Goal: Task Accomplishment & Management: Complete application form

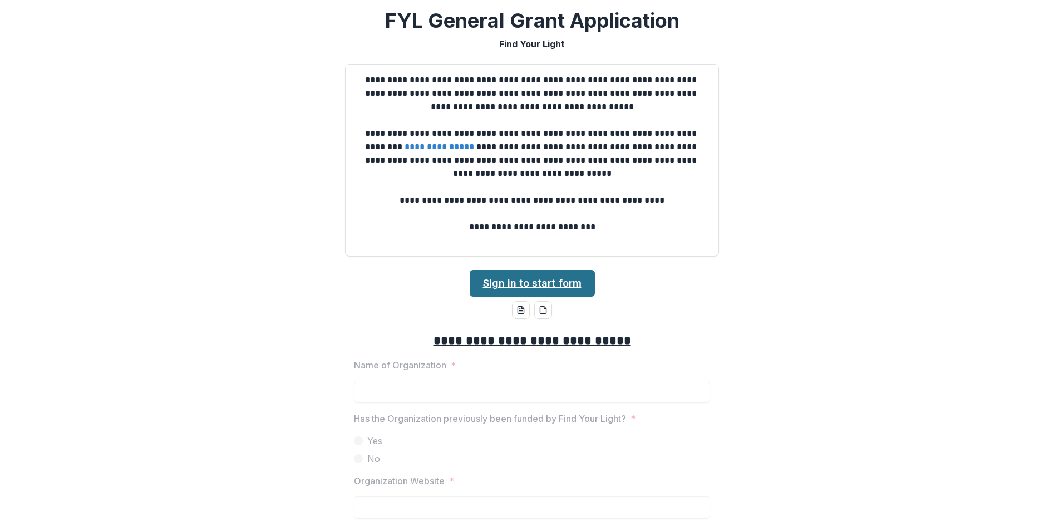
click at [561, 288] on link "Sign in to start form" at bounding box center [532, 283] width 125 height 27
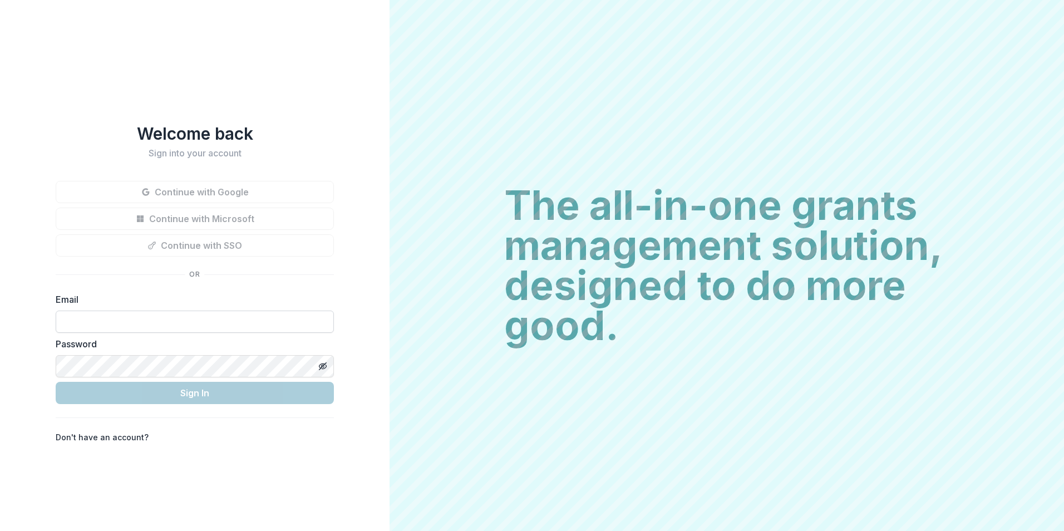
type input "**********"
click at [273, 326] on input "**********" at bounding box center [195, 321] width 278 height 22
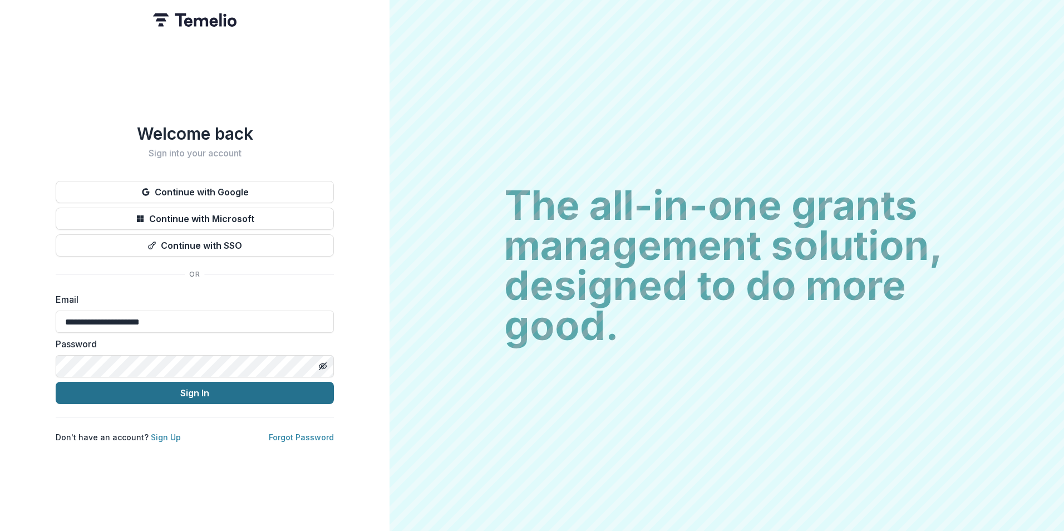
click at [226, 395] on button "Sign In" at bounding box center [195, 393] width 278 height 22
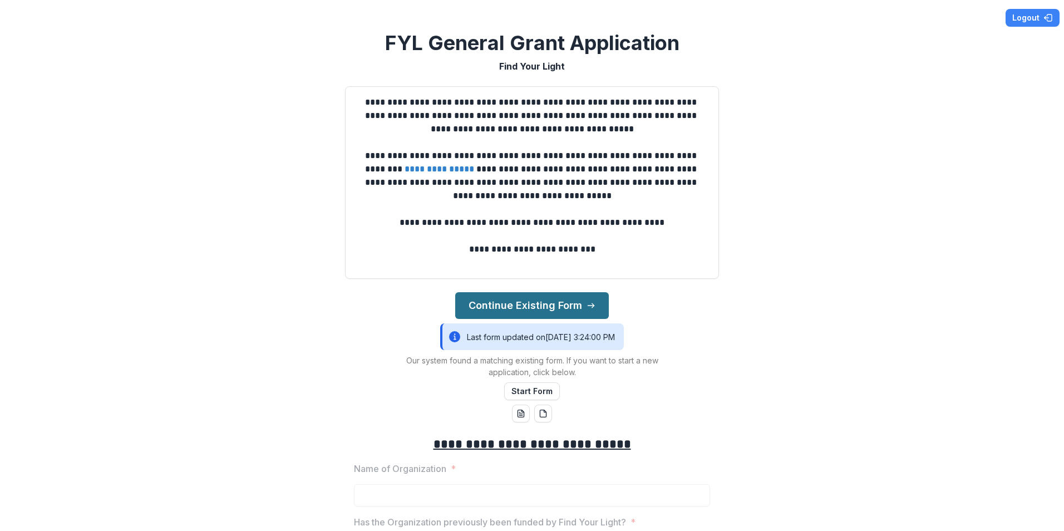
click at [568, 308] on button "Continue Existing Form" at bounding box center [532, 305] width 154 height 27
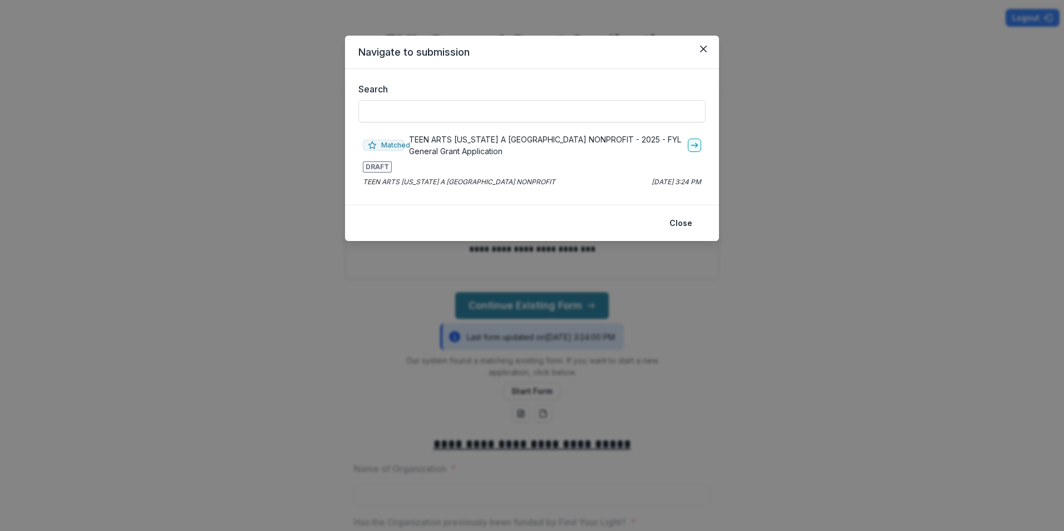
click at [442, 143] on p "TEEN ARTS [US_STATE] A [GEOGRAPHIC_DATA] NONPROFIT - 2025 - FYL General Grant A…" at bounding box center [546, 145] width 274 height 23
click at [693, 146] on icon "go-to" at bounding box center [694, 145] width 9 height 9
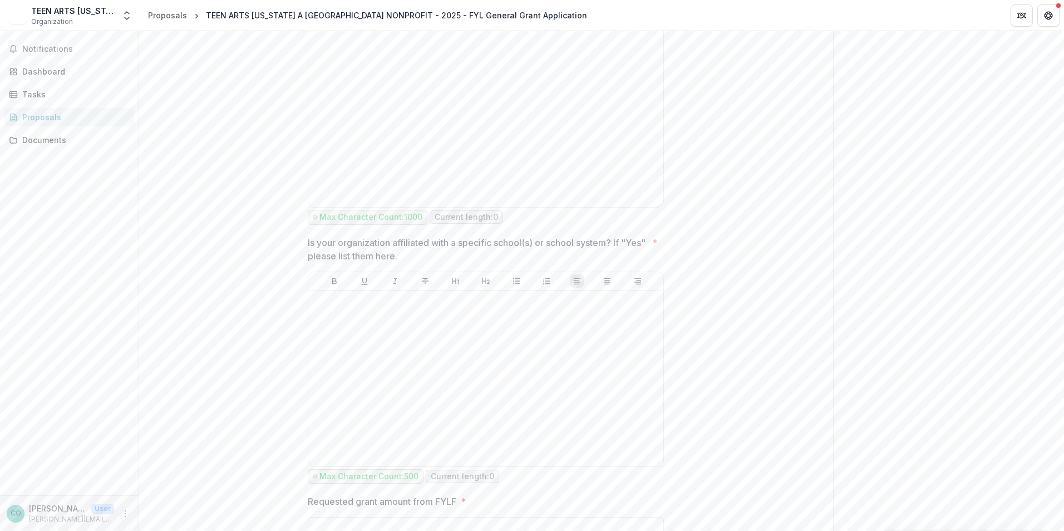
scroll to position [835, 0]
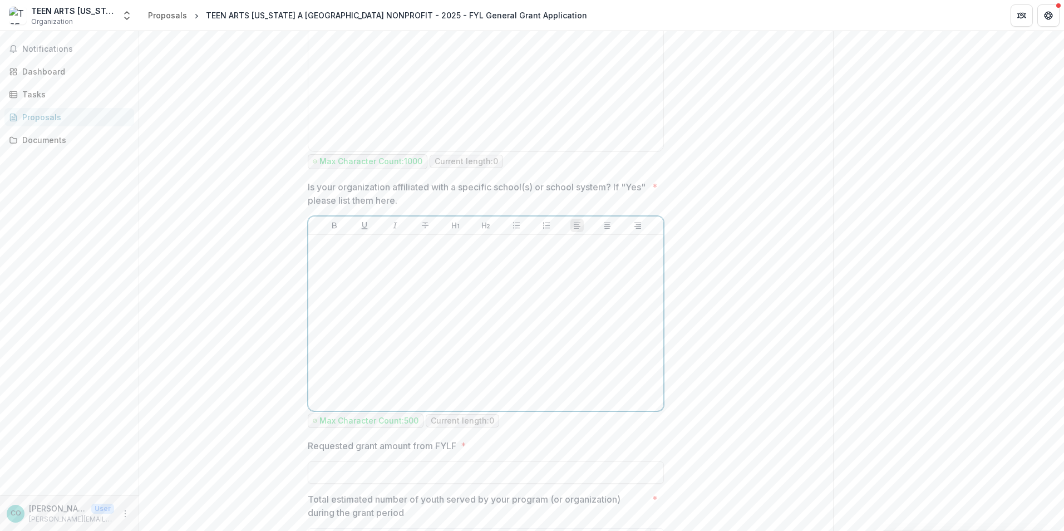
drag, startPoint x: 465, startPoint y: 282, endPoint x: 469, endPoint y: 277, distance: 6.0
click at [466, 282] on div at bounding box center [486, 322] width 346 height 167
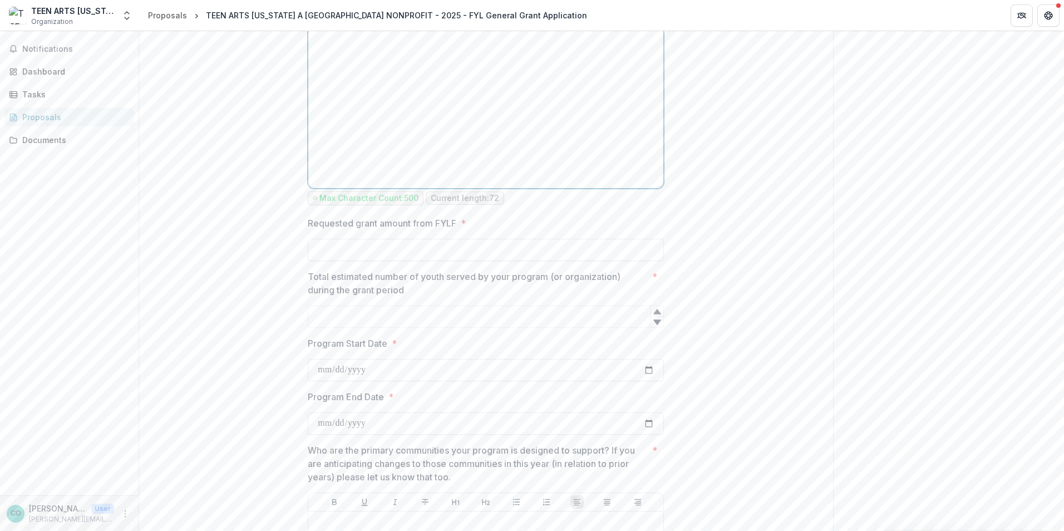
scroll to position [1391, 0]
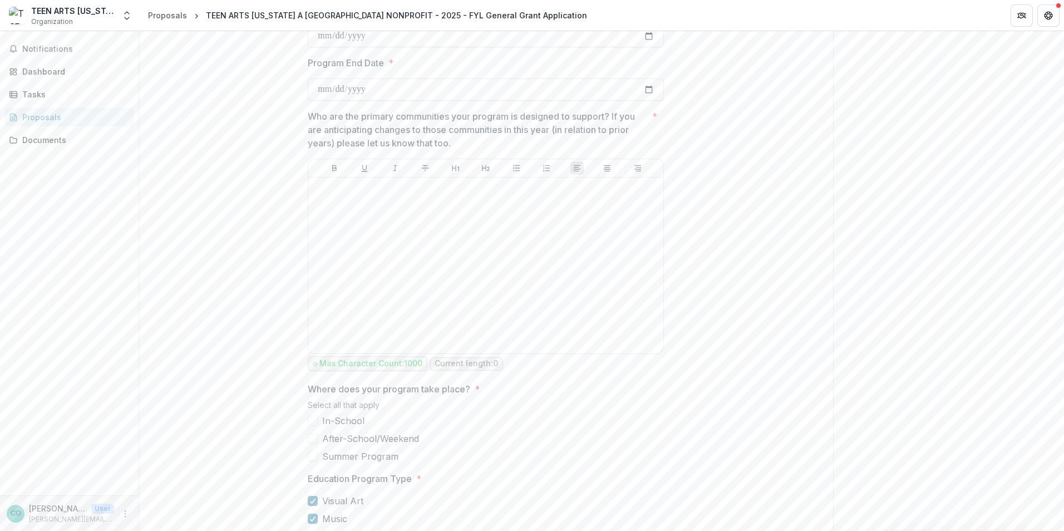
click at [314, 426] on span at bounding box center [313, 421] width 10 height 10
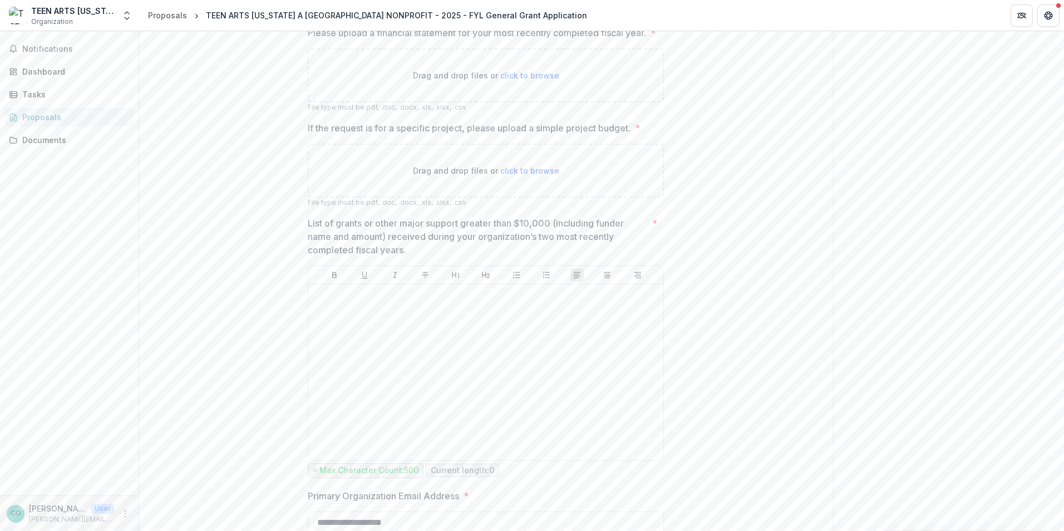
scroll to position [3617, 0]
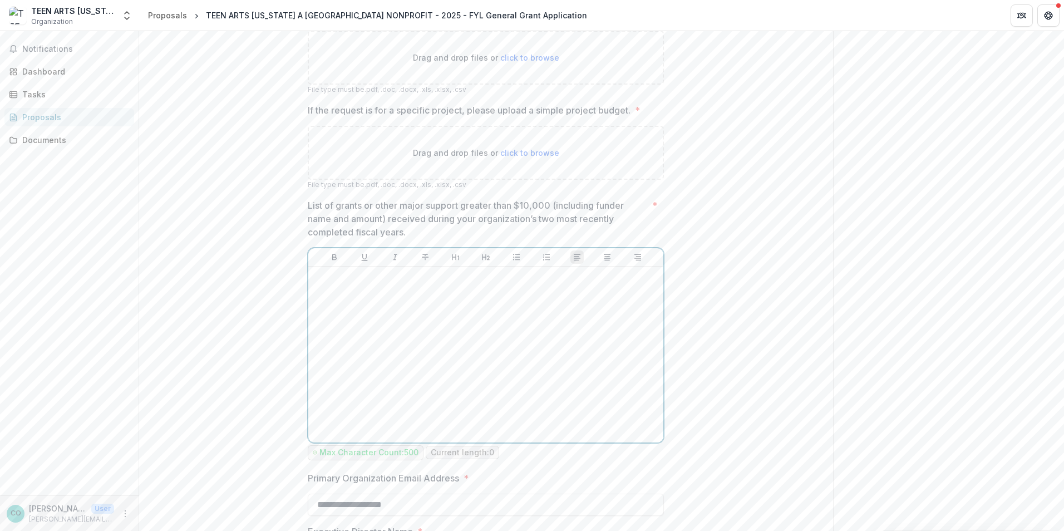
click at [334, 334] on div at bounding box center [486, 354] width 346 height 167
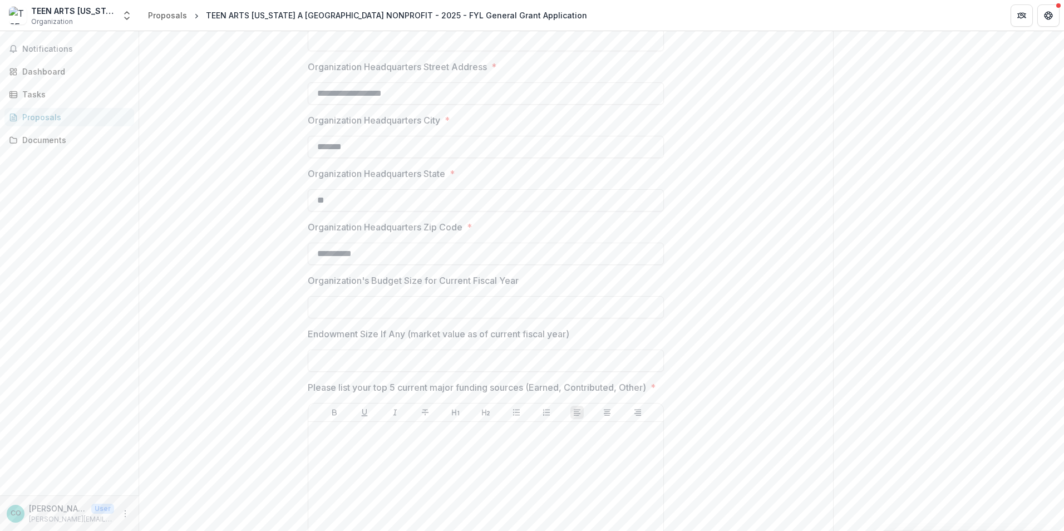
scroll to position [390, 0]
click at [447, 280] on p "Organization's Budget Size for Current Fiscal Year" at bounding box center [413, 279] width 211 height 13
click at [447, 295] on input "Organization's Budget Size for Current Fiscal Year" at bounding box center [486, 306] width 356 height 22
type input "**"
click at [447, 280] on p "Organization's Budget Size for Current Fiscal Year" at bounding box center [413, 279] width 211 height 13
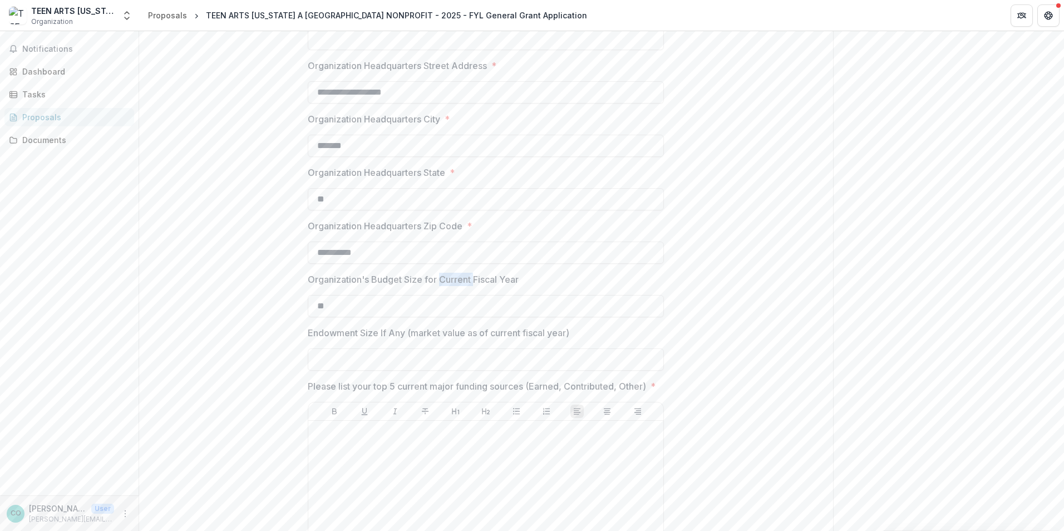
click at [447, 295] on input "**" at bounding box center [486, 306] width 356 height 22
click at [447, 280] on p "Organization's Budget Size for Current Fiscal Year" at bounding box center [413, 279] width 211 height 13
click at [447, 295] on input "**" at bounding box center [486, 306] width 356 height 22
copy p "Organization's Budget Size for Current Fiscal Year"
click at [412, 334] on p "Endowment Size If Any (market value as of current fiscal year)" at bounding box center [439, 332] width 262 height 13
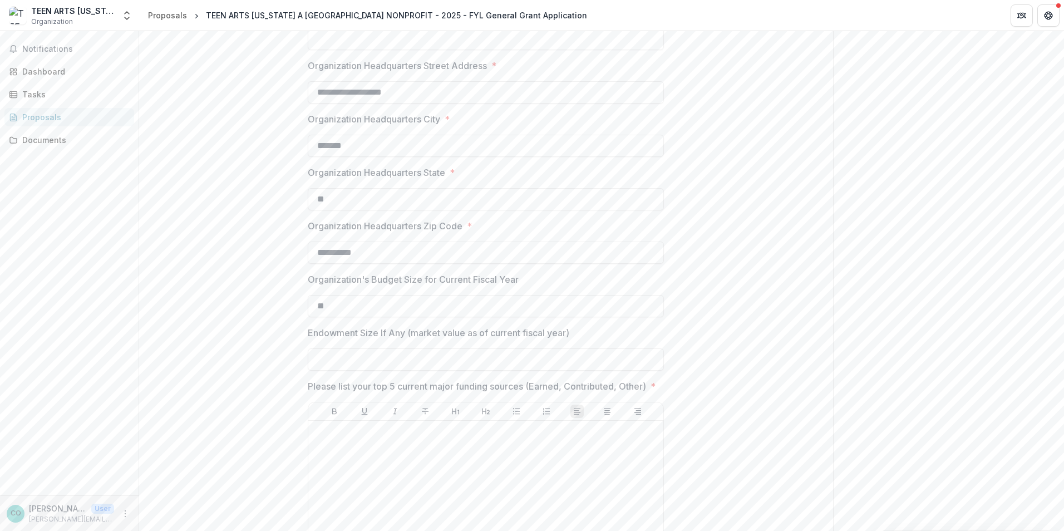
click at [412, 348] on input "Endowment Size If Any (market value as of current fiscal year)" at bounding box center [486, 359] width 356 height 22
type input "**"
click at [412, 334] on p "Endowment Size If Any (market value as of current fiscal year)" at bounding box center [439, 332] width 262 height 13
click at [412, 348] on input "**" at bounding box center [486, 359] width 356 height 22
click at [412, 334] on p "Endowment Size If Any (market value as of current fiscal year)" at bounding box center [439, 332] width 262 height 13
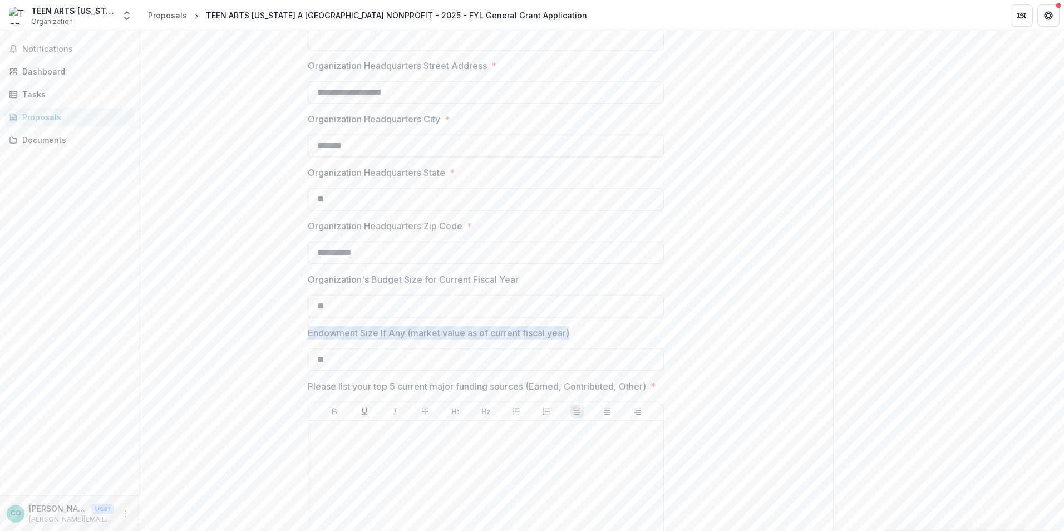
click at [412, 348] on input "**" at bounding box center [486, 359] width 356 height 22
copy p "Endowment Size If Any (market value as of current fiscal year)"
click at [439, 389] on p "Please list your top 5 current major funding sources (Earned, Contributed, Othe…" at bounding box center [477, 385] width 338 height 13
click at [440, 389] on p "Please list your top 5 current major funding sources (Earned, Contributed, Othe…" at bounding box center [477, 385] width 338 height 13
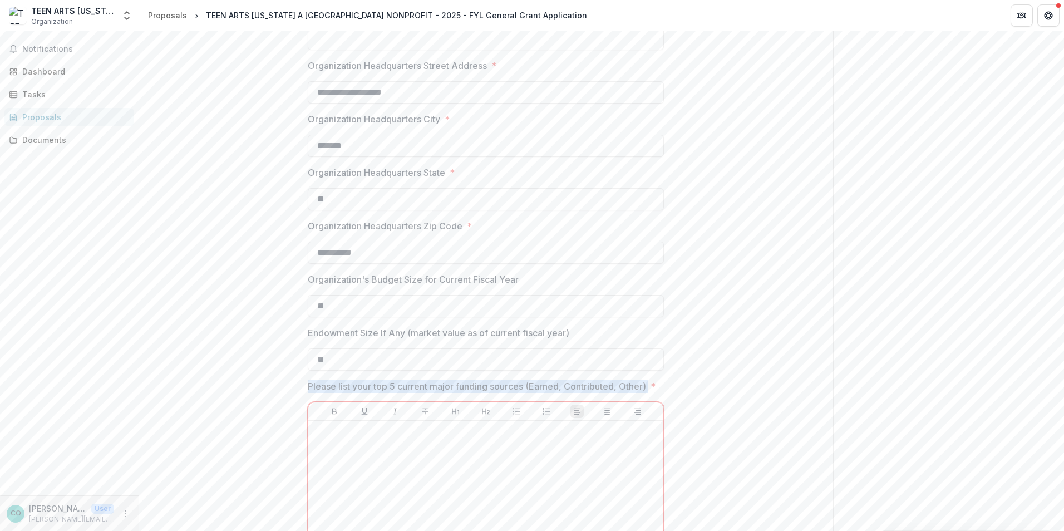
click at [440, 389] on p "Please list your top 5 current major funding sources (Earned, Contributed, Othe…" at bounding box center [477, 385] width 338 height 13
drag, startPoint x: 348, startPoint y: 400, endPoint x: 306, endPoint y: 385, distance: 44.2
drag, startPoint x: 306, startPoint y: 385, endPoint x: 312, endPoint y: 385, distance: 6.1
copy p "Please list your top 5 current major funding sources (Earned, Contributed, Othe…"
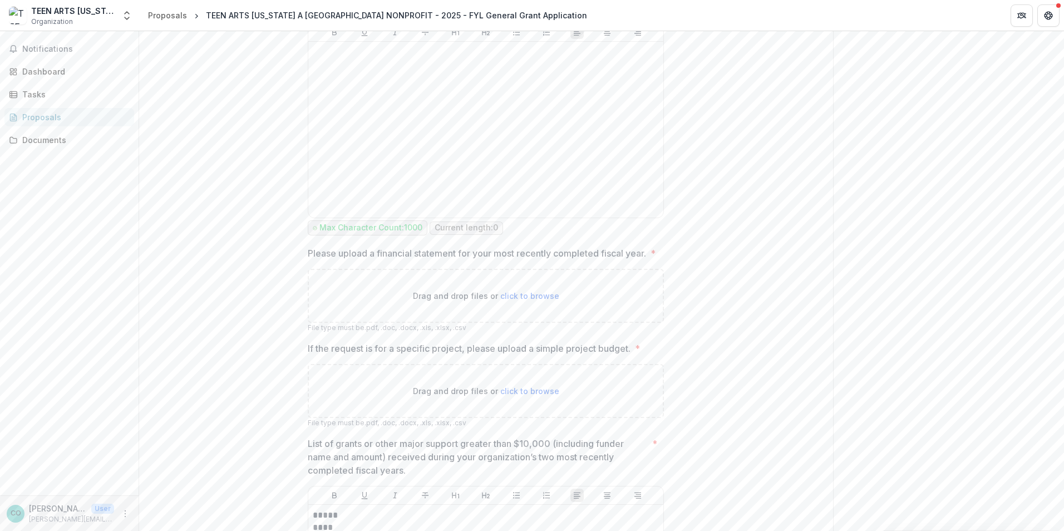
scroll to position [3394, 0]
drag, startPoint x: 332, startPoint y: 288, endPoint x: 299, endPoint y: 278, distance: 34.7
drag, startPoint x: 299, startPoint y: 278, endPoint x: 316, endPoint y: 284, distance: 18.1
copy p "Please upload a financial statement for your most recently completed fiscal yea…"
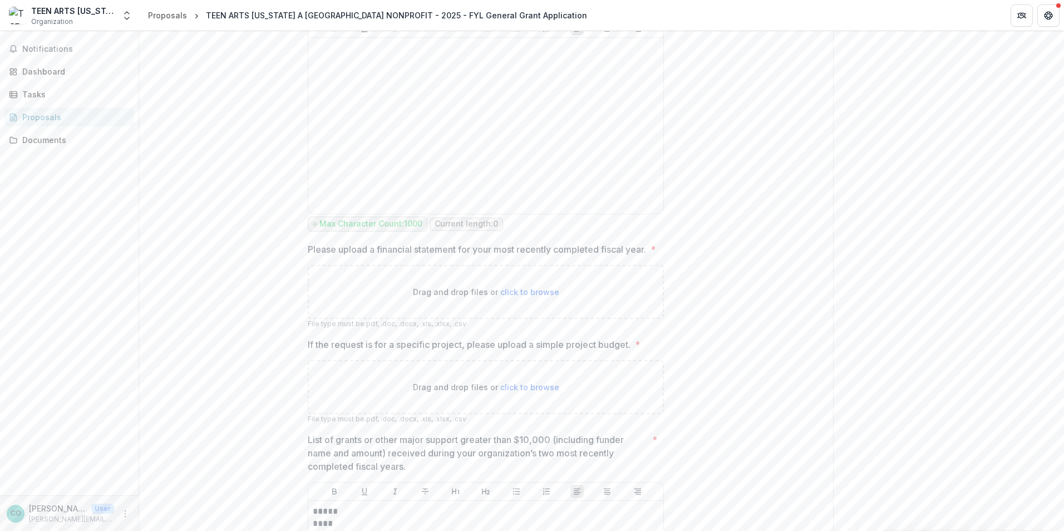
click at [366, 351] on p "If the request is for a specific project, please upload a simple project budget." at bounding box center [469, 344] width 323 height 13
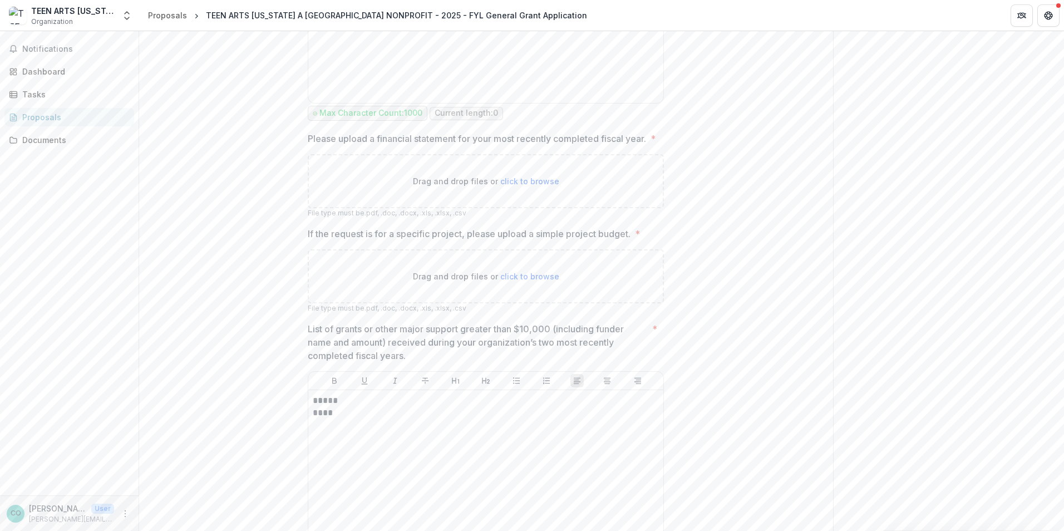
scroll to position [3506, 0]
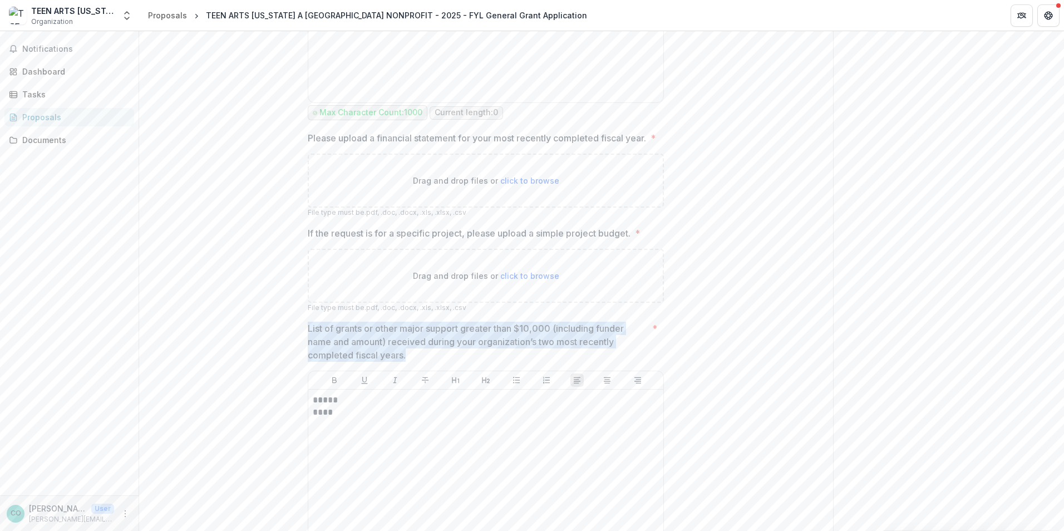
drag, startPoint x: 410, startPoint y: 392, endPoint x: 303, endPoint y: 371, distance: 109.5
drag, startPoint x: 303, startPoint y: 371, endPoint x: 317, endPoint y: 373, distance: 14.7
copy p "List of grants or other major support greater than $10,000 (including funder na…"
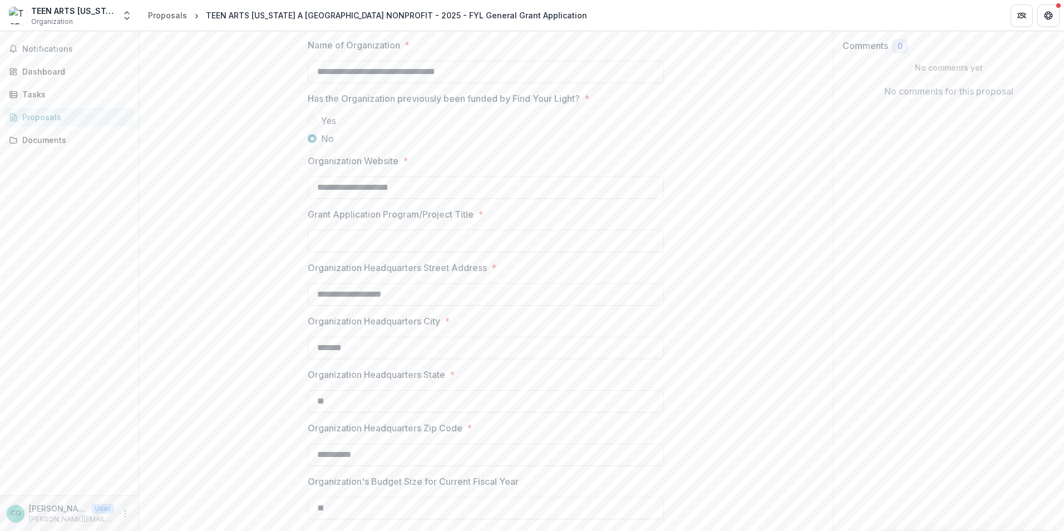
scroll to position [445, 0]
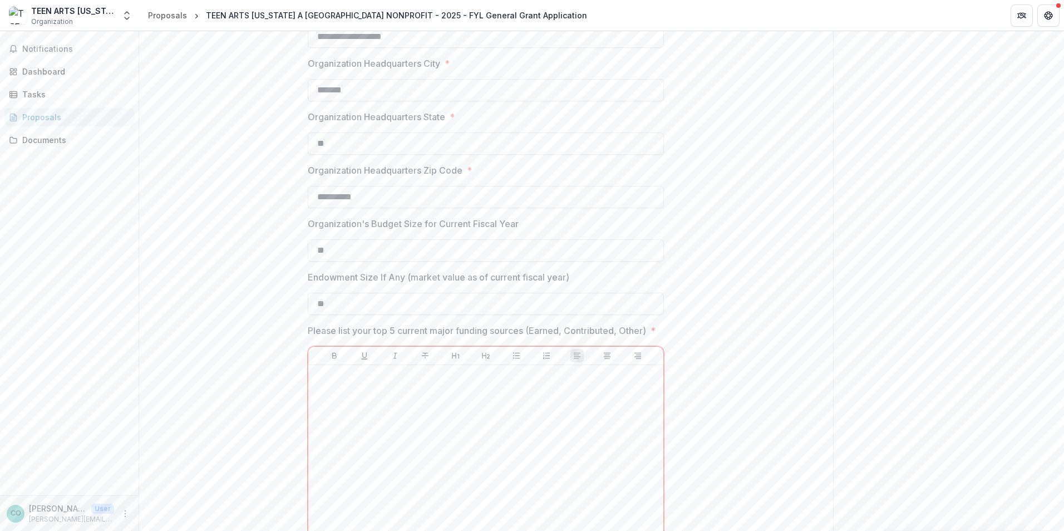
click at [407, 305] on input "**" at bounding box center [486, 304] width 356 height 22
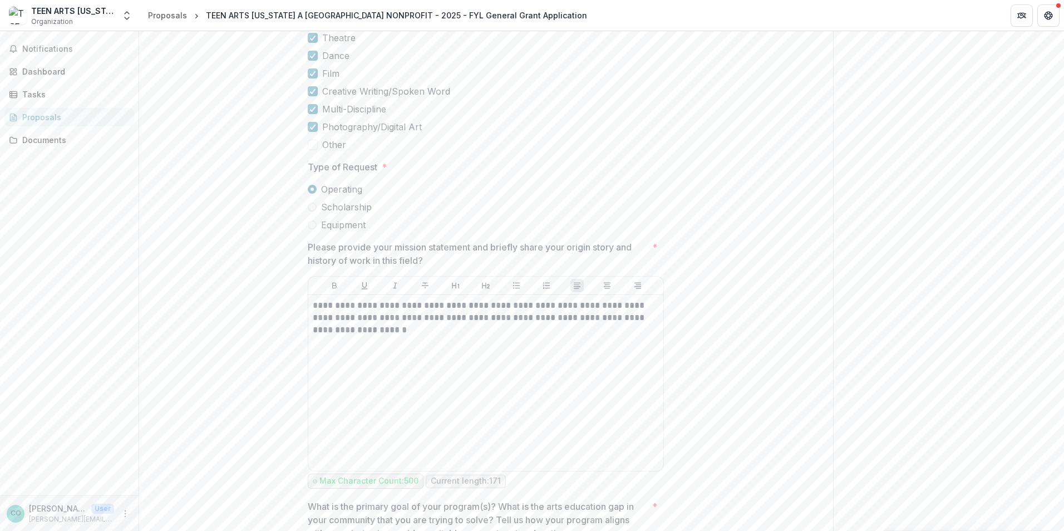
scroll to position [1948, 0]
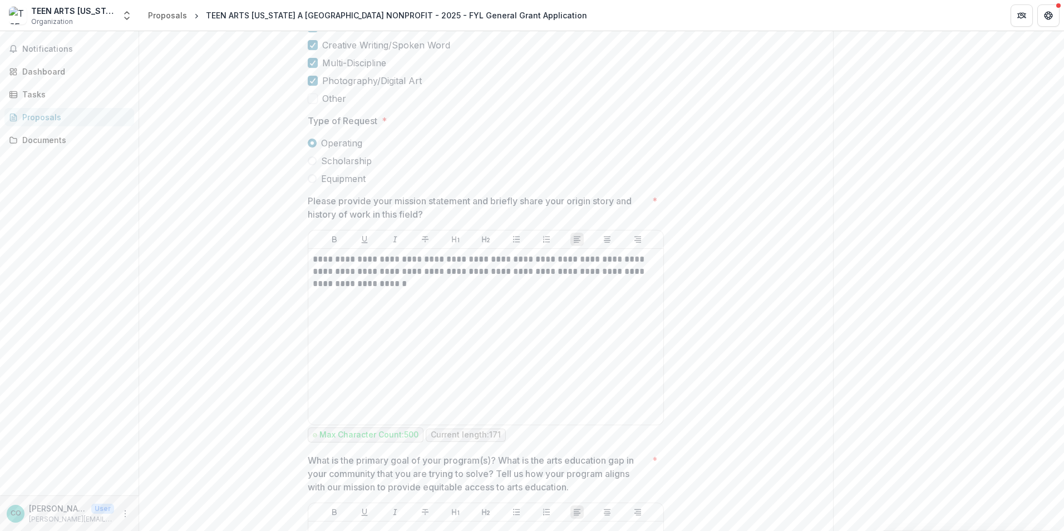
click at [756, 354] on div "**********" at bounding box center [486, 384] width 694 height 4283
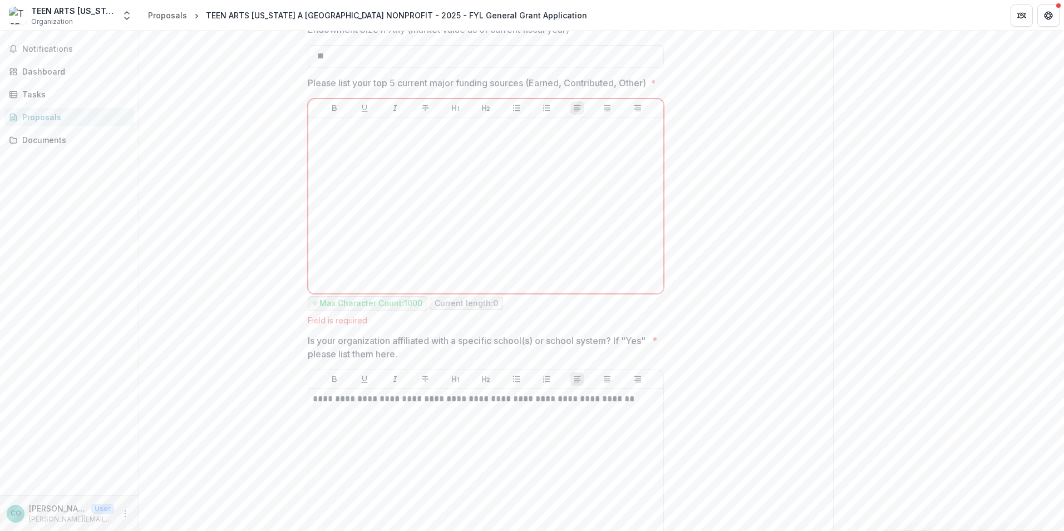
scroll to position [556, 0]
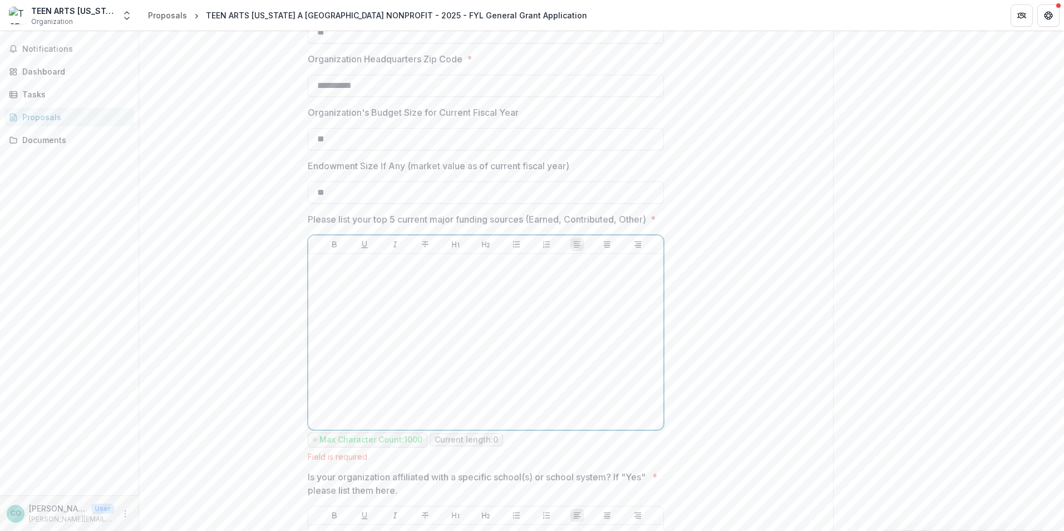
click at [408, 311] on div at bounding box center [486, 341] width 346 height 167
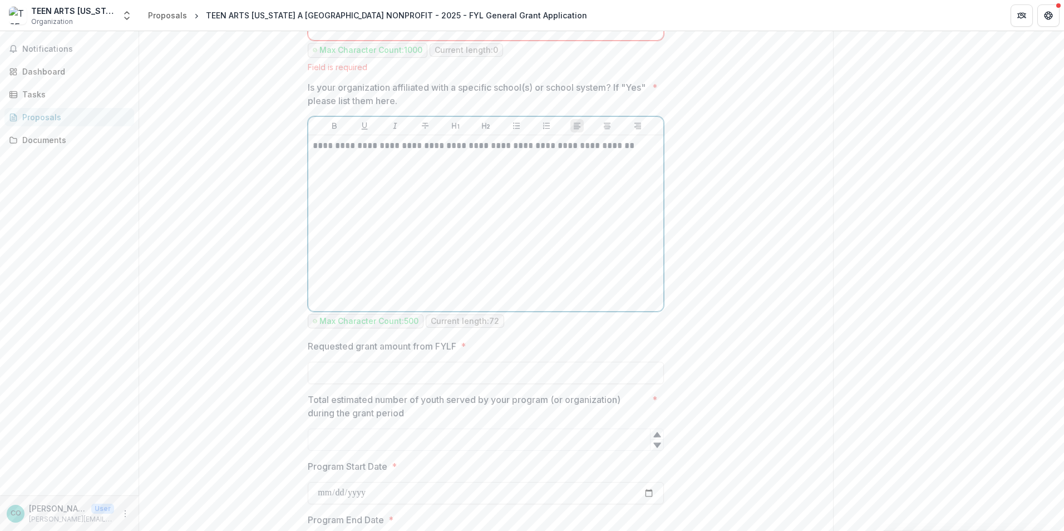
click at [393, 235] on div "**********" at bounding box center [486, 223] width 346 height 167
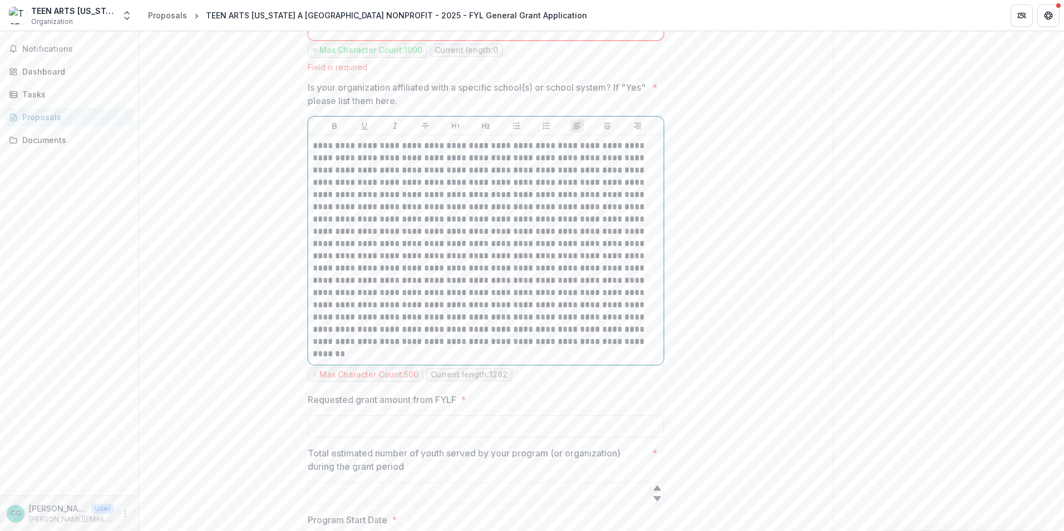
click at [346, 169] on p at bounding box center [486, 250] width 346 height 220
click at [413, 170] on p at bounding box center [486, 250] width 346 height 220
click at [446, 170] on p at bounding box center [486, 250] width 346 height 220
click at [529, 171] on p at bounding box center [486, 250] width 346 height 220
click at [597, 169] on p at bounding box center [486, 250] width 346 height 220
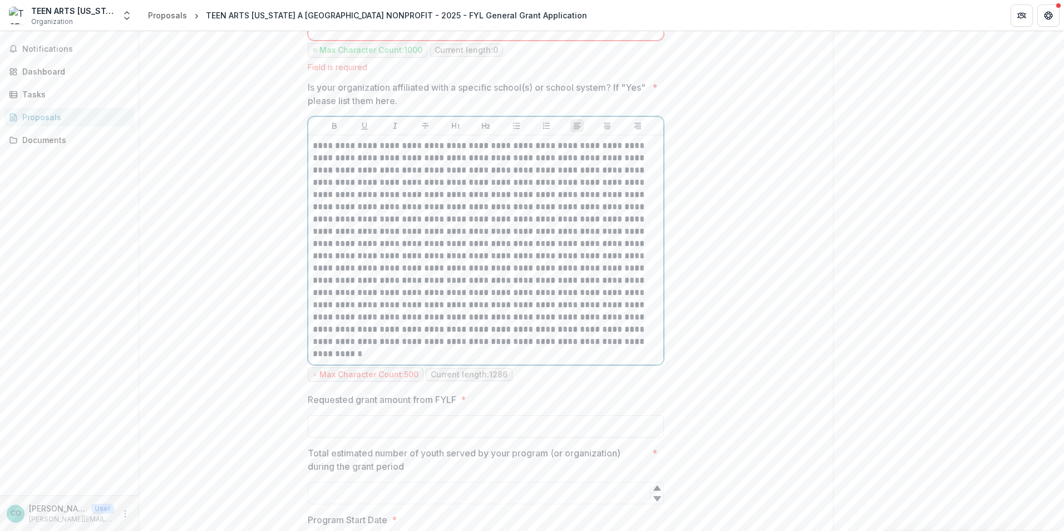
click at [331, 184] on p at bounding box center [486, 250] width 346 height 220
click at [376, 184] on p at bounding box center [486, 250] width 346 height 220
click at [427, 182] on p at bounding box center [486, 250] width 346 height 220
click at [468, 183] on p at bounding box center [486, 250] width 346 height 220
click at [507, 185] on p at bounding box center [486, 250] width 346 height 220
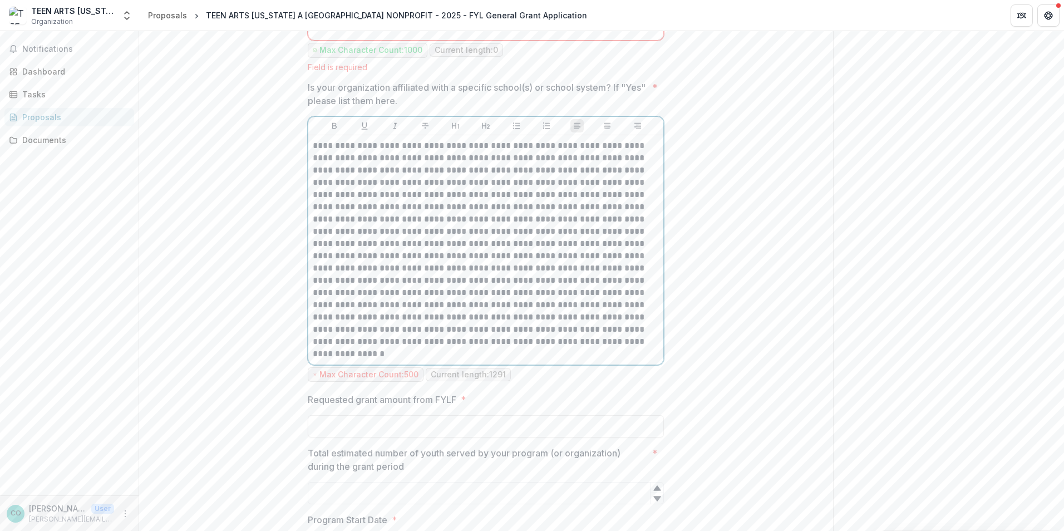
click at [545, 184] on p at bounding box center [486, 250] width 346 height 220
click at [623, 184] on p at bounding box center [486, 250] width 346 height 220
click at [337, 197] on p at bounding box center [486, 250] width 346 height 220
click at [398, 195] on p at bounding box center [486, 250] width 346 height 220
click at [491, 194] on p at bounding box center [486, 250] width 346 height 220
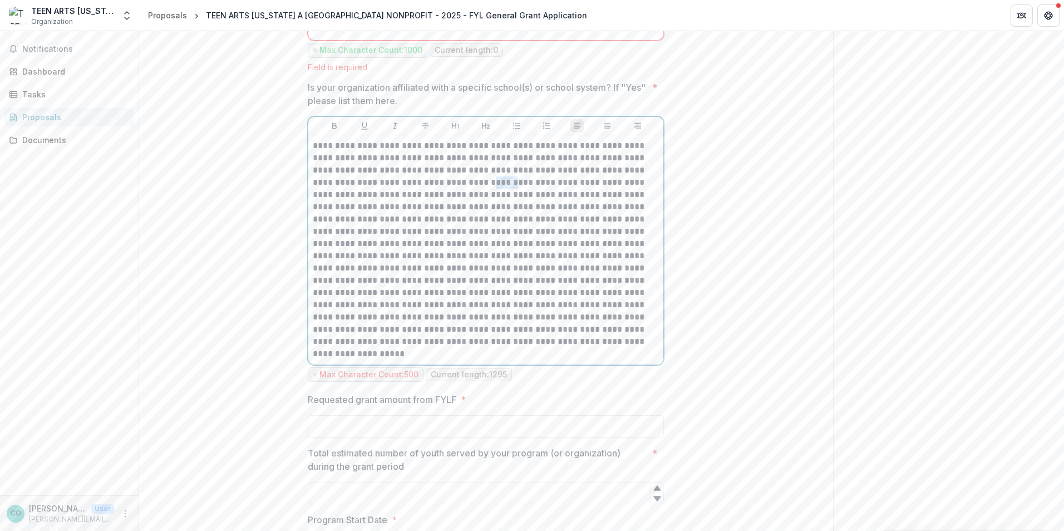
click at [491, 194] on p at bounding box center [486, 250] width 346 height 220
click at [443, 195] on p at bounding box center [486, 250] width 346 height 220
click at [488, 195] on p at bounding box center [486, 250] width 346 height 220
click at [541, 195] on p at bounding box center [486, 250] width 346 height 220
click at [602, 195] on p at bounding box center [486, 250] width 346 height 220
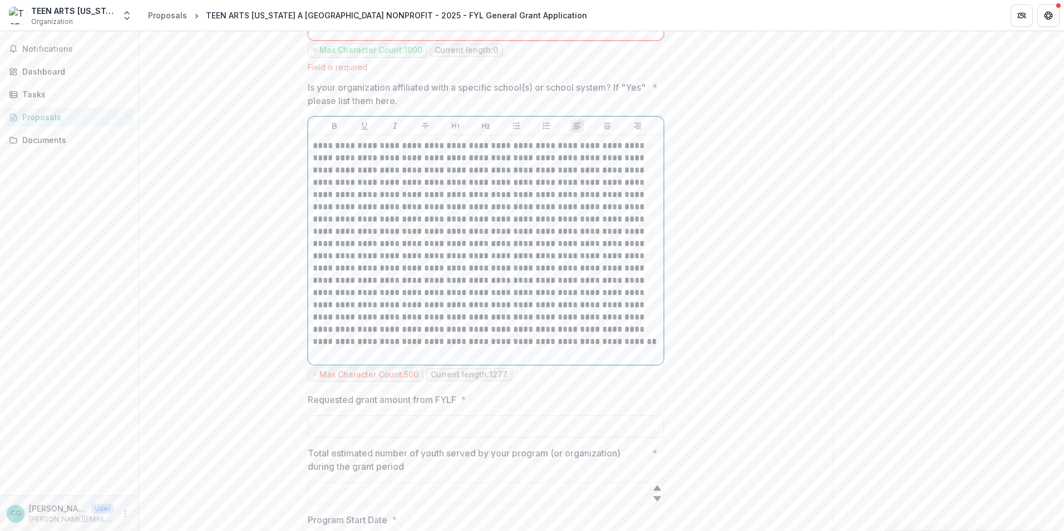
click at [353, 212] on p at bounding box center [486, 250] width 346 height 220
click at [354, 212] on p at bounding box center [486, 250] width 346 height 220
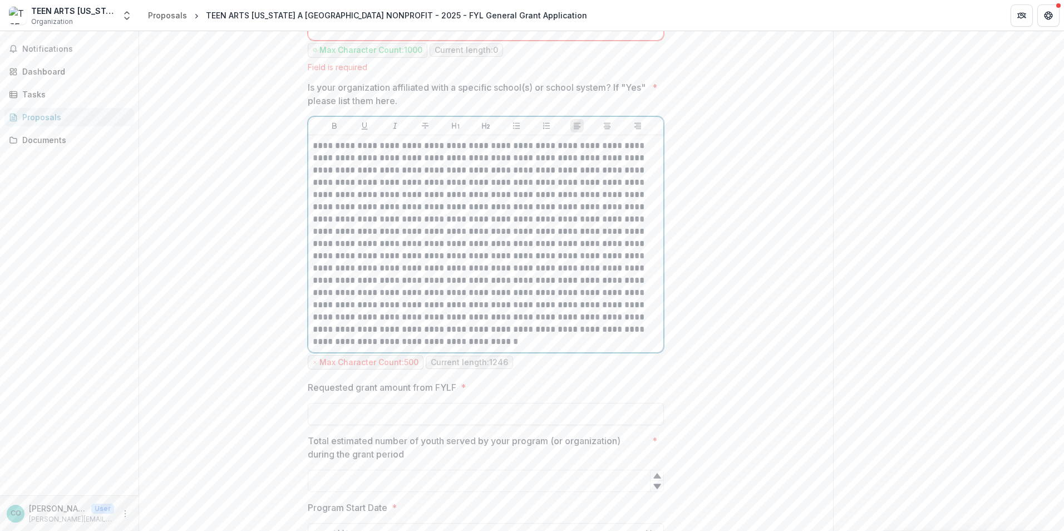
click at [613, 194] on p at bounding box center [486, 244] width 346 height 208
click at [362, 208] on p at bounding box center [486, 244] width 346 height 208
click at [373, 209] on p at bounding box center [486, 244] width 346 height 208
click at [460, 205] on p at bounding box center [486, 244] width 346 height 208
drag, startPoint x: 462, startPoint y: 208, endPoint x: 647, endPoint y: 211, distance: 185.3
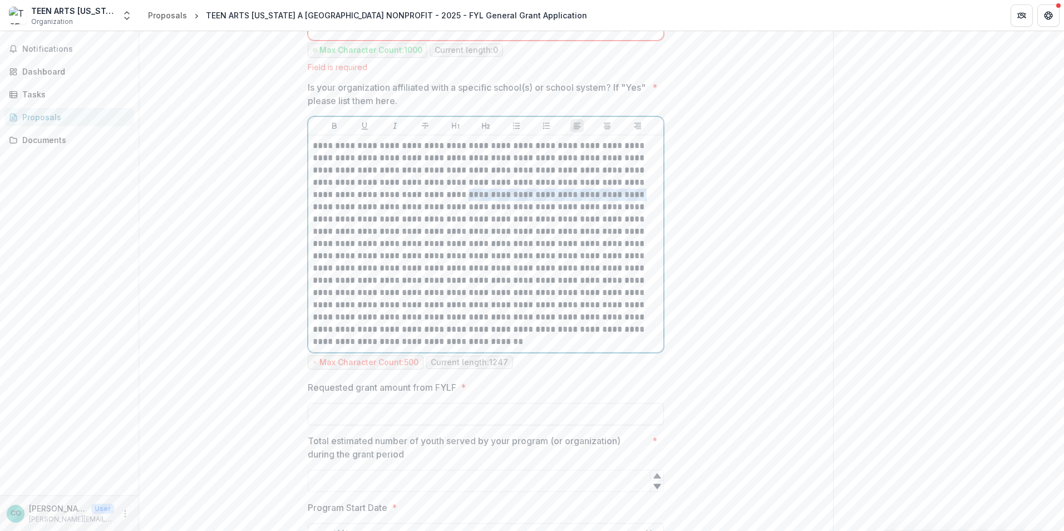
click at [647, 211] on p at bounding box center [486, 244] width 346 height 208
click at [537, 209] on p at bounding box center [486, 244] width 346 height 208
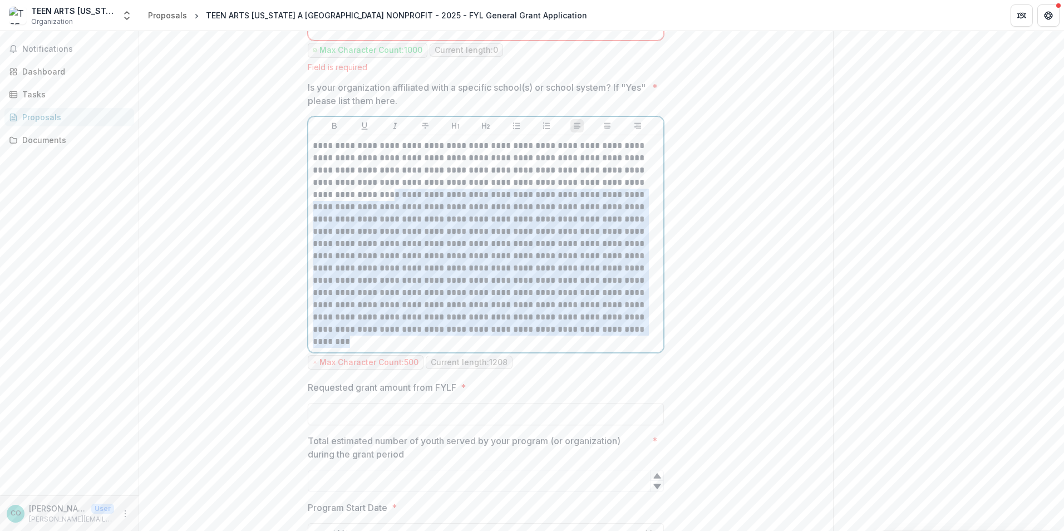
drag, startPoint x: 444, startPoint y: 356, endPoint x: 387, endPoint y: 208, distance: 158.5
click at [387, 208] on p at bounding box center [486, 244] width 346 height 208
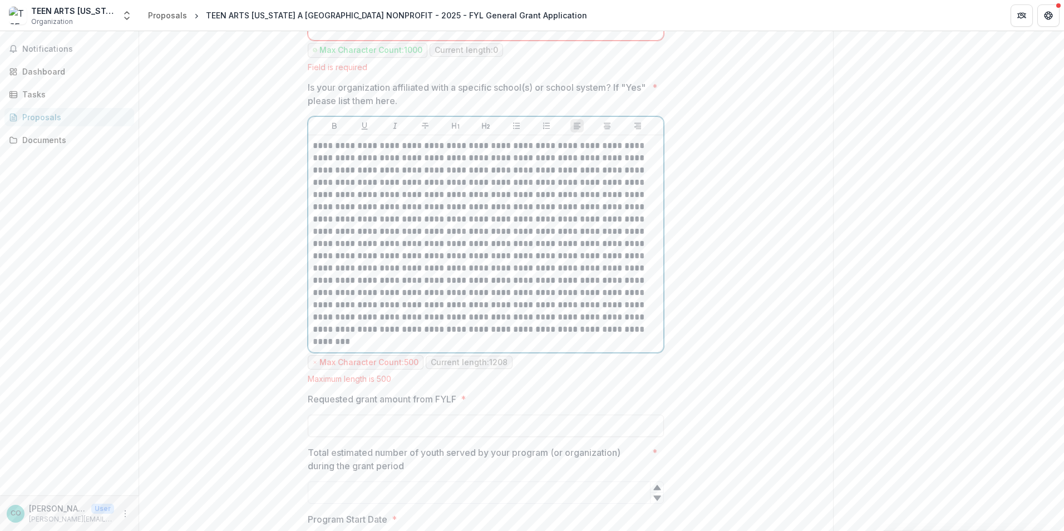
click at [549, 210] on p at bounding box center [486, 244] width 346 height 208
click at [504, 205] on p at bounding box center [486, 244] width 346 height 208
click at [623, 208] on p at bounding box center [486, 244] width 346 height 208
click at [629, 206] on p at bounding box center [486, 244] width 346 height 208
click at [642, 208] on p at bounding box center [486, 244] width 346 height 208
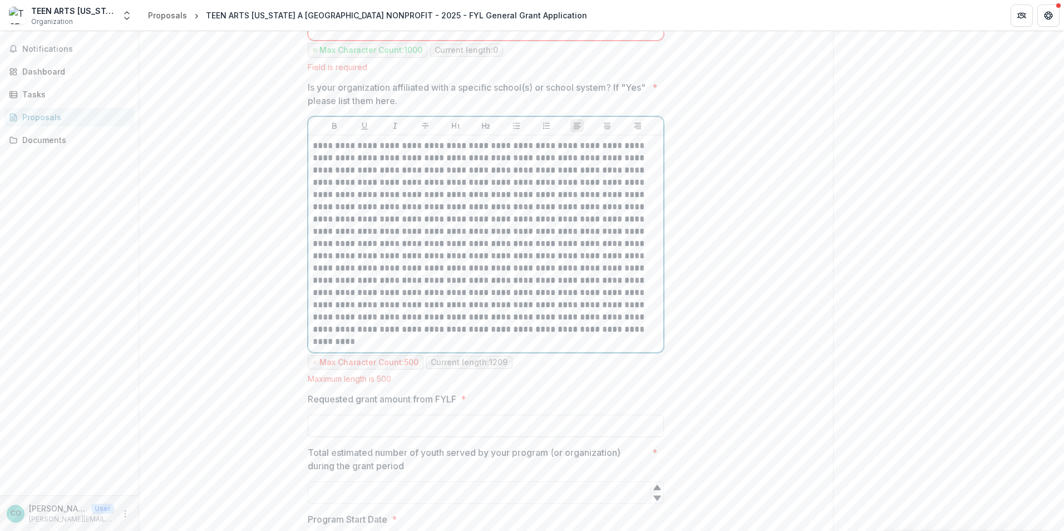
click at [331, 221] on p at bounding box center [486, 244] width 346 height 208
click at [618, 293] on p at bounding box center [486, 244] width 346 height 208
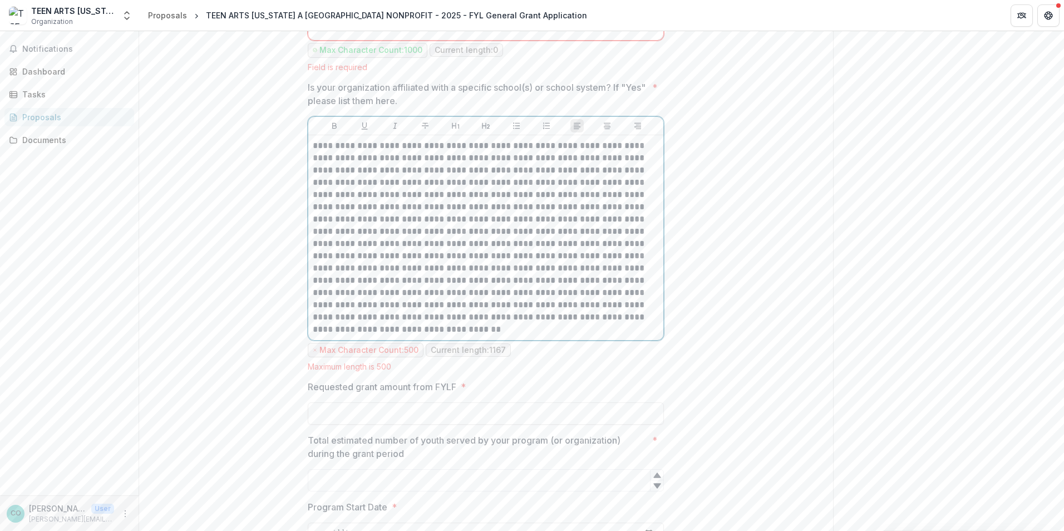
click at [544, 318] on p at bounding box center [486, 238] width 346 height 196
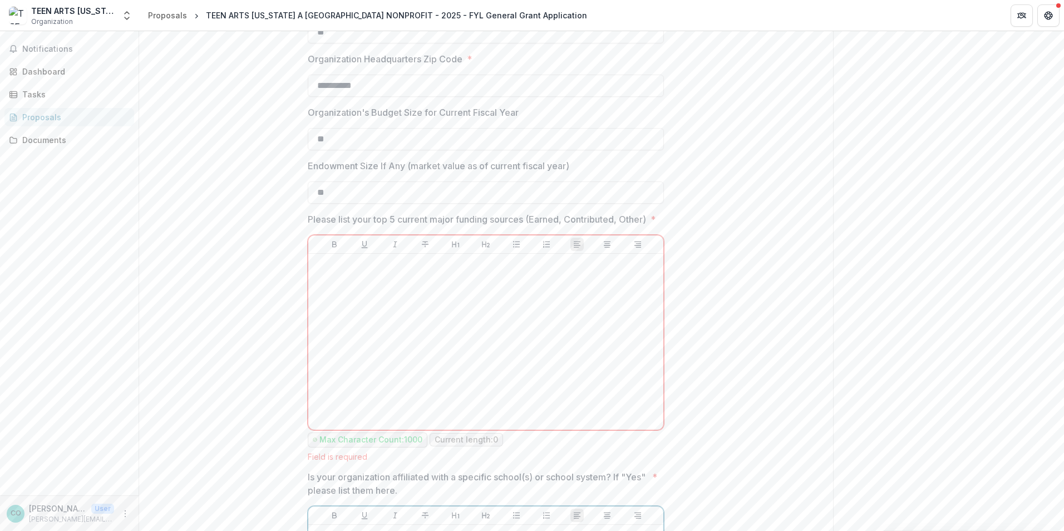
scroll to position [167, 0]
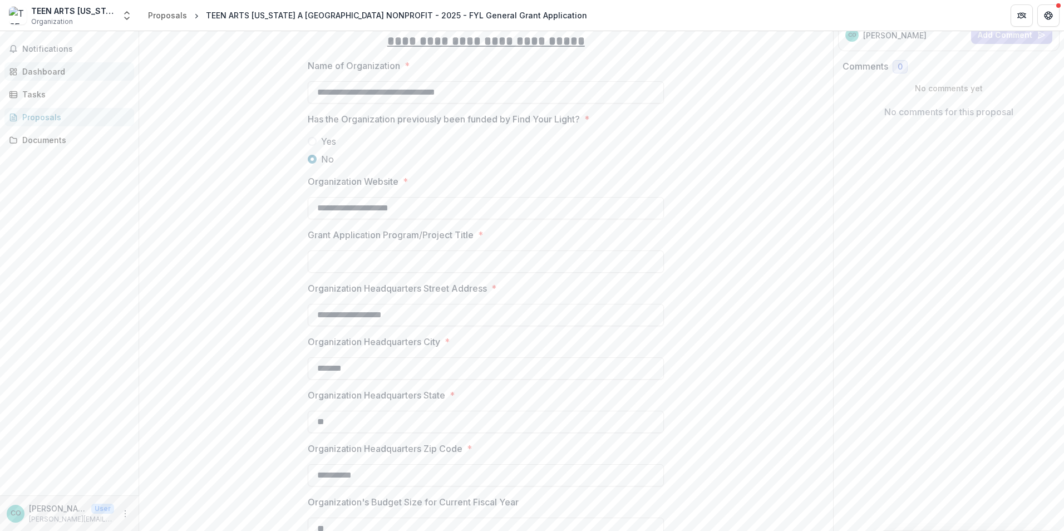
click at [37, 69] on div "Dashboard" at bounding box center [73, 72] width 103 height 12
